Goal: Task Accomplishment & Management: Manage account settings

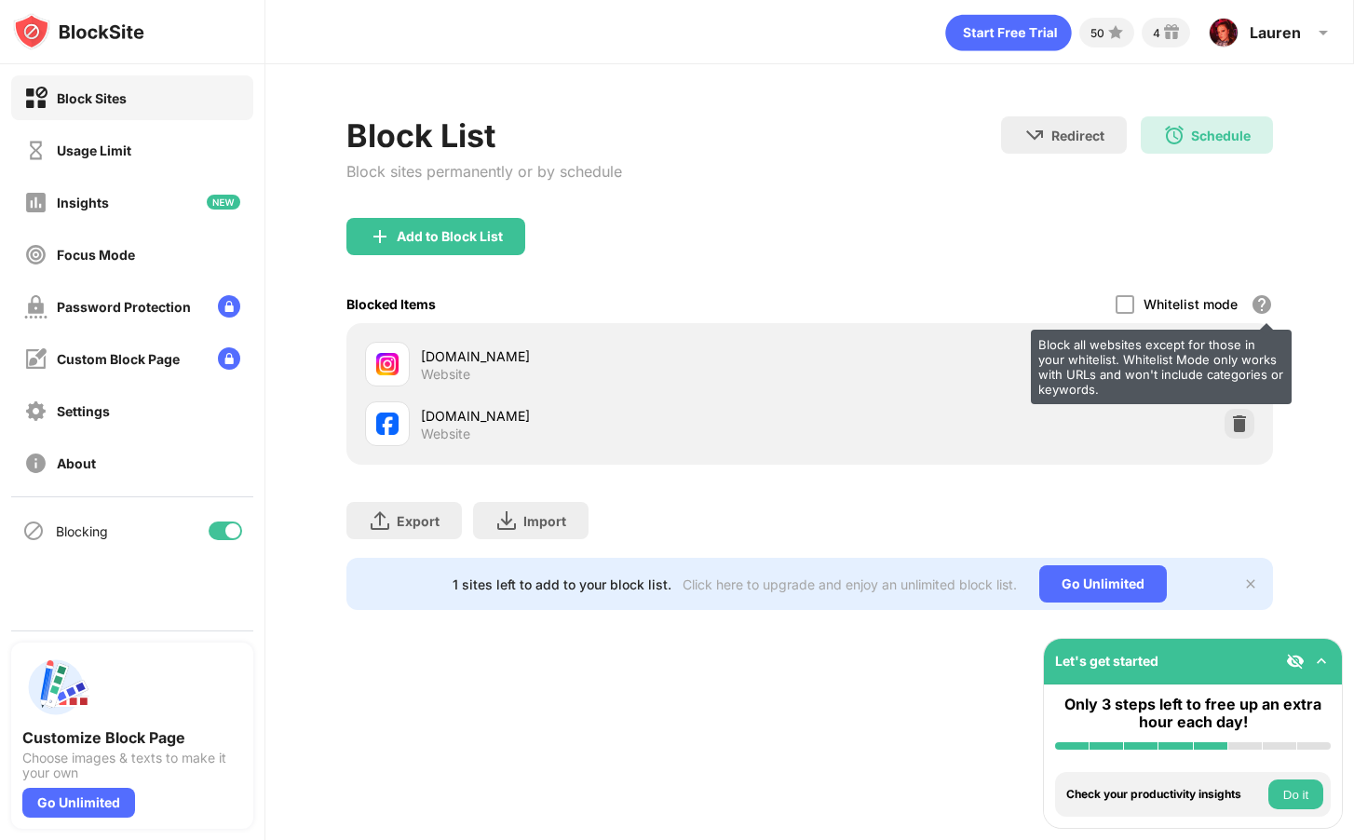
click at [1269, 302] on div "Block all websites except for those in your whitelist. Whitelist Mode only work…" at bounding box center [1262, 304] width 22 height 22
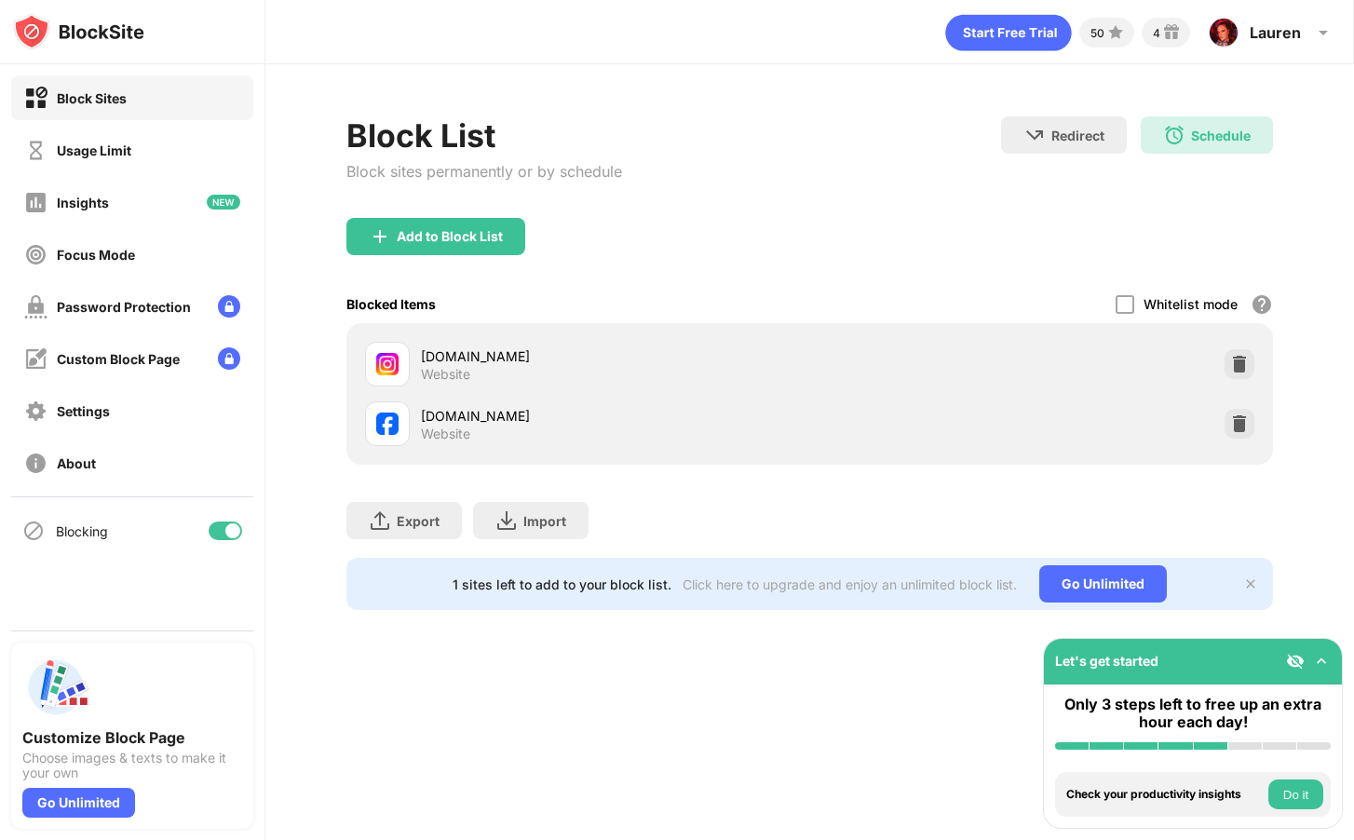
click at [1092, 348] on div "[DOMAIN_NAME] Website" at bounding box center [810, 364] width 904 height 60
click at [1227, 358] on div at bounding box center [1240, 364] width 30 height 30
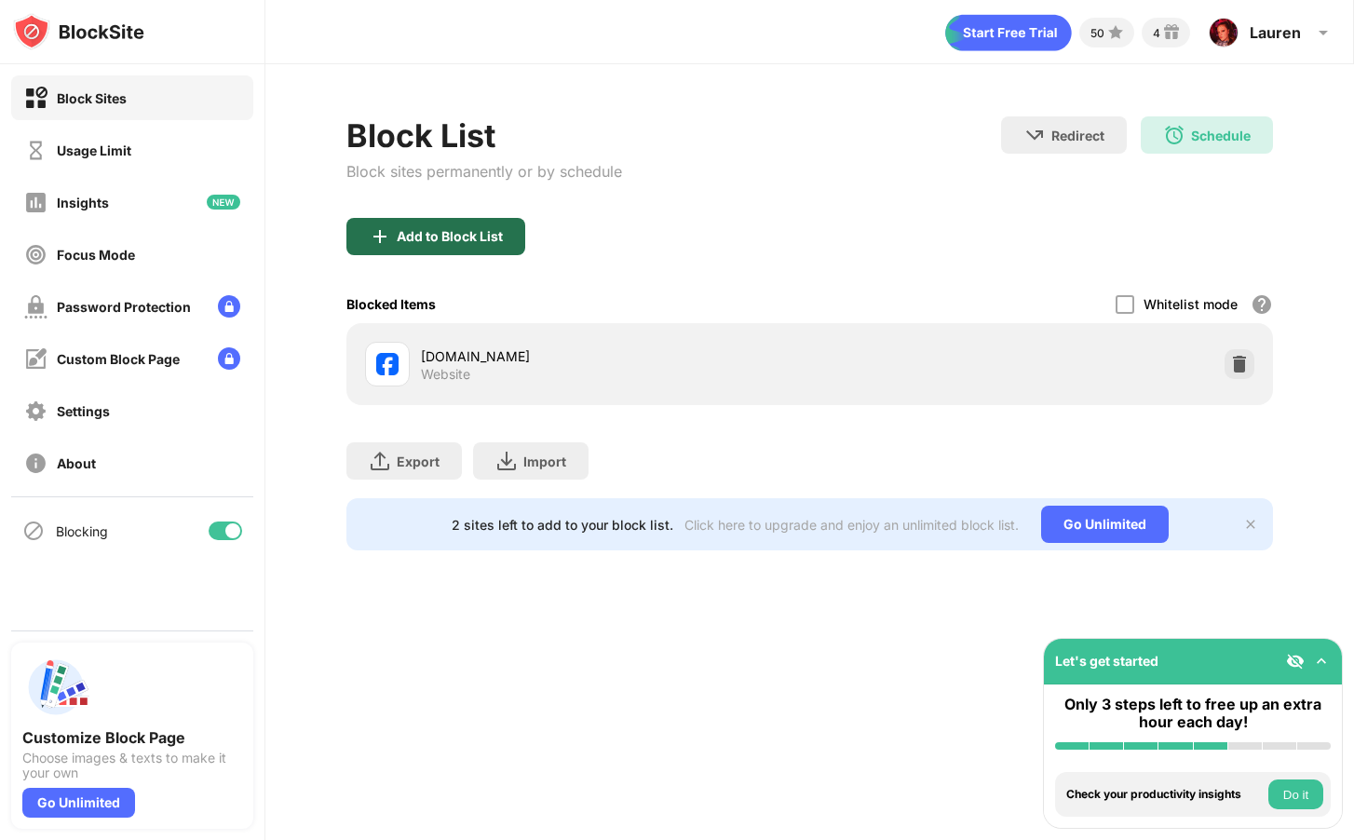
click at [453, 245] on div "Add to Block List" at bounding box center [435, 236] width 179 height 37
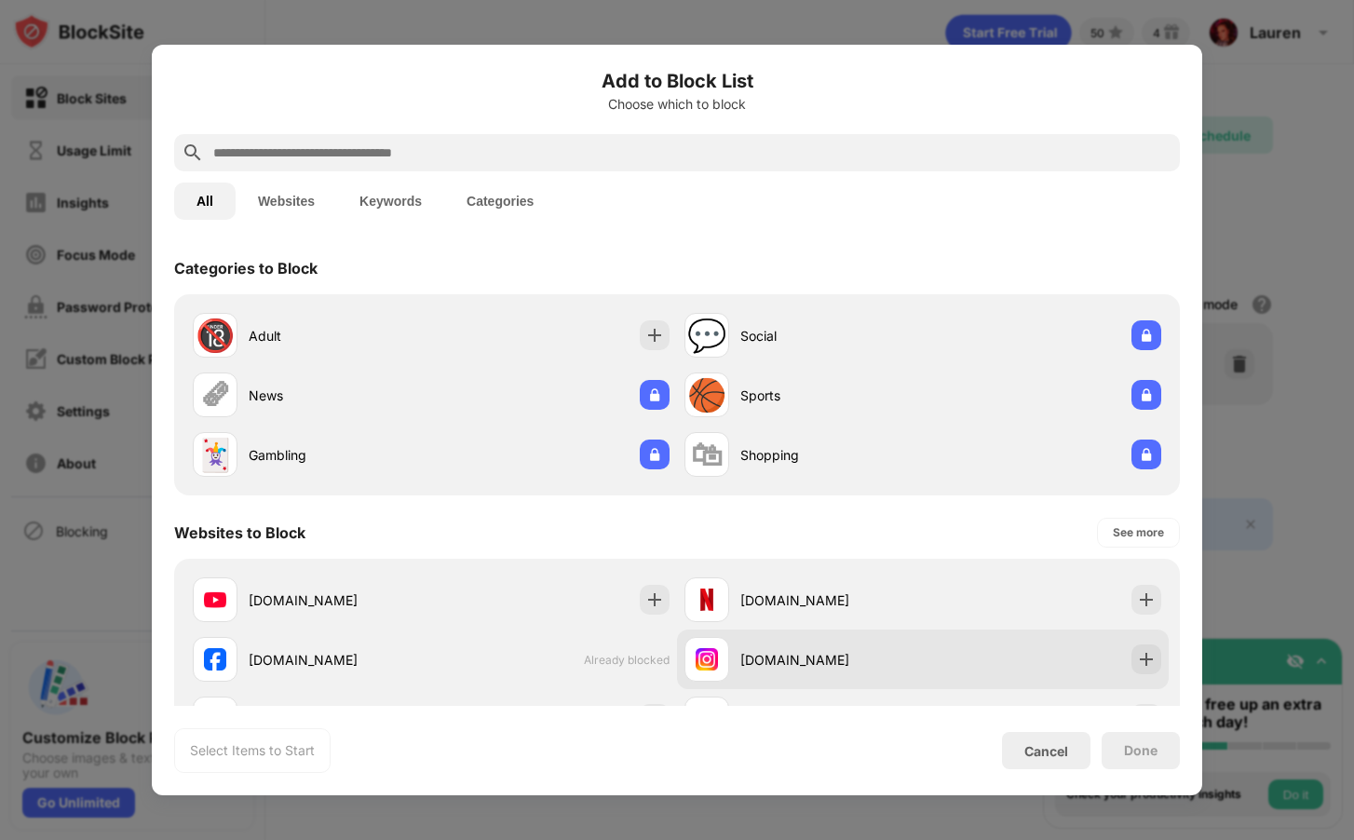
click at [1153, 653] on img at bounding box center [1146, 659] width 19 height 19
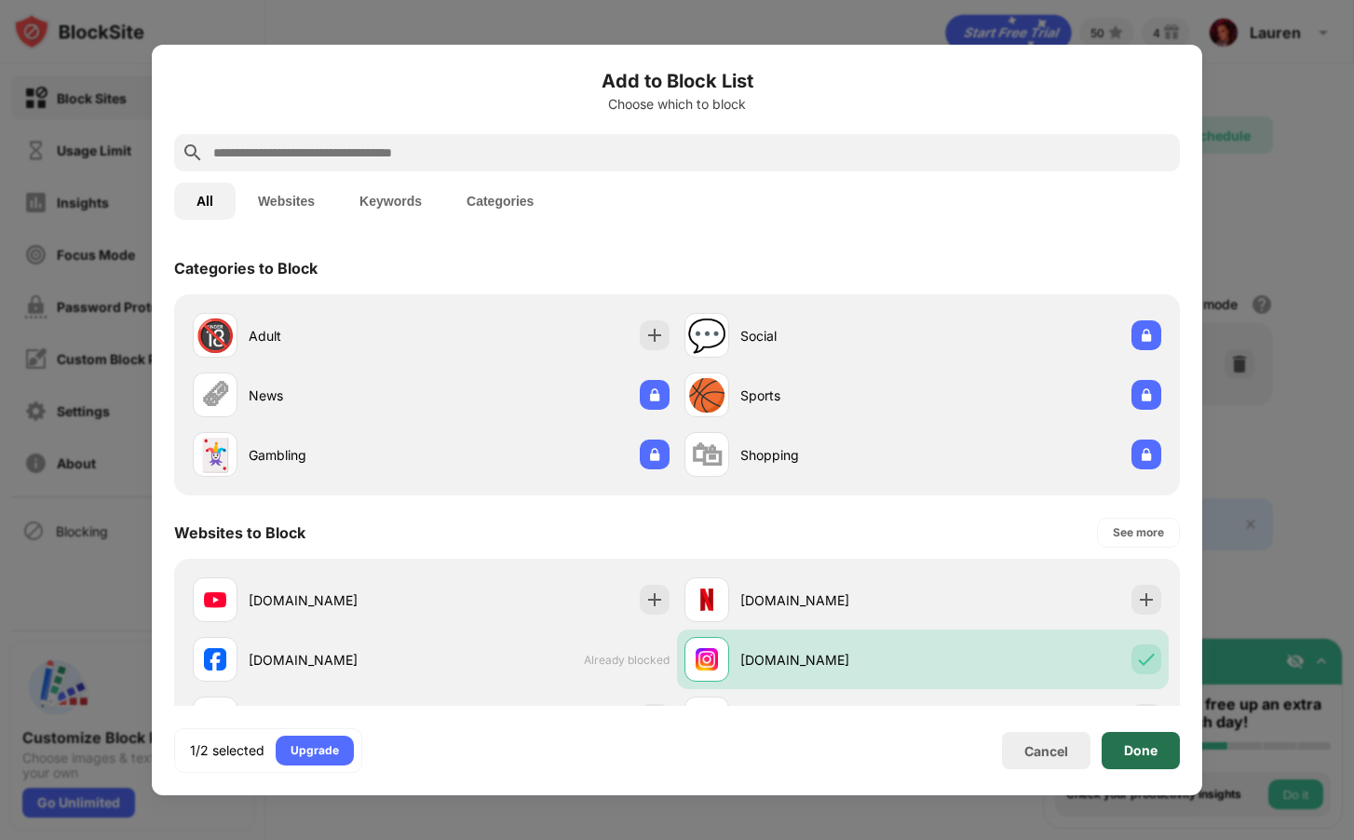
click at [1149, 749] on div "Done" at bounding box center [1141, 750] width 34 height 15
